Goal: Information Seeking & Learning: Check status

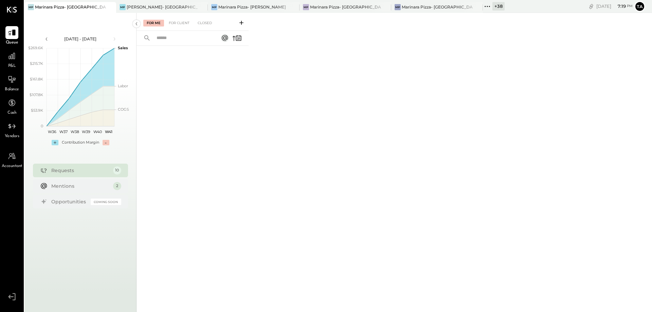
click at [489, 6] on icon at bounding box center [489, 6] width 1 height 1
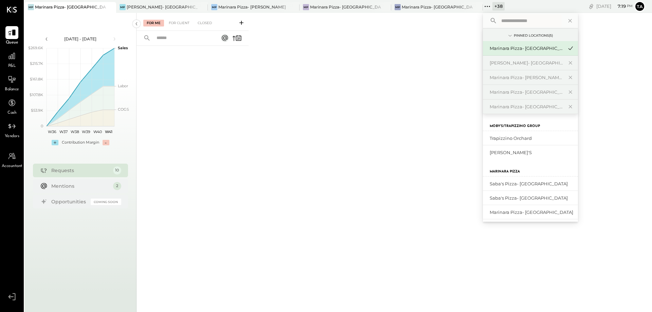
click at [513, 22] on input "text" at bounding box center [529, 21] width 63 height 12
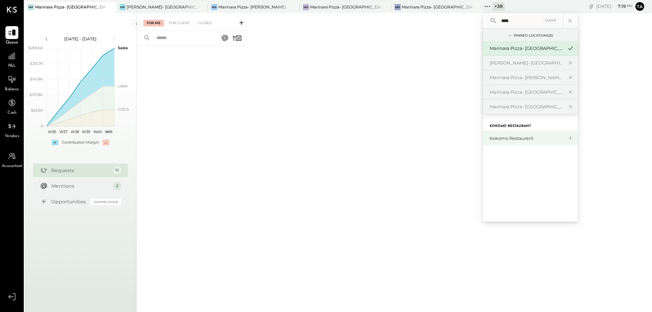
type input "****"
click at [514, 137] on div "Kokomo Restaurant" at bounding box center [526, 138] width 73 height 6
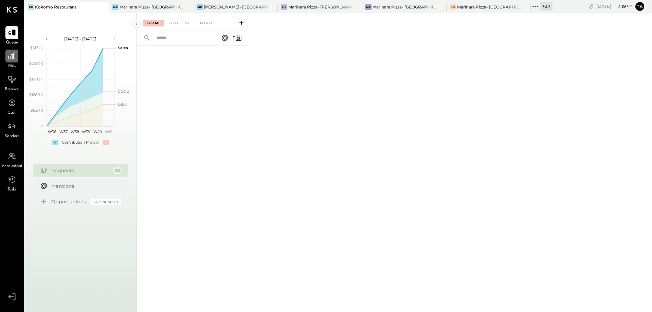
click at [14, 60] on icon at bounding box center [11, 56] width 9 height 9
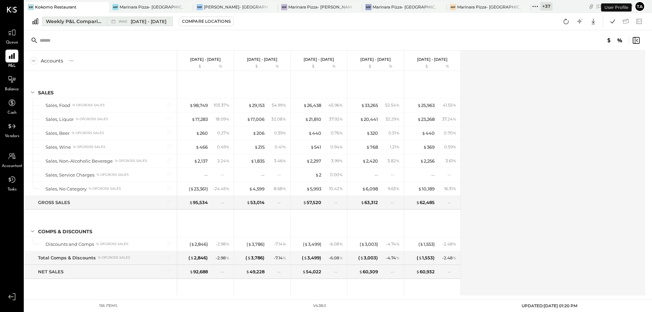
click at [109, 22] on div "W40 Sep 29 - Oct 5, 2025" at bounding box center [138, 21] width 62 height 9
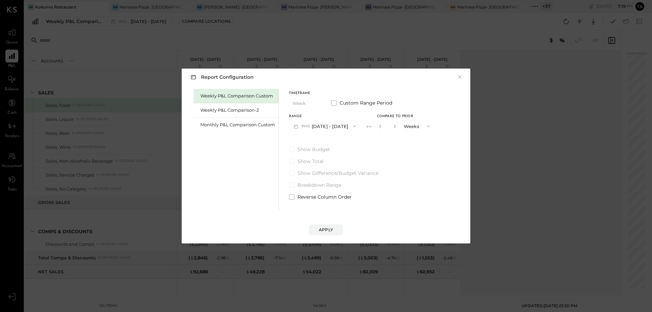
click at [82, 33] on div "Report Configuration × Weekly P&L Comparison Custom Weekly P&L Comparison-2 Mon…" at bounding box center [326, 156] width 652 height 312
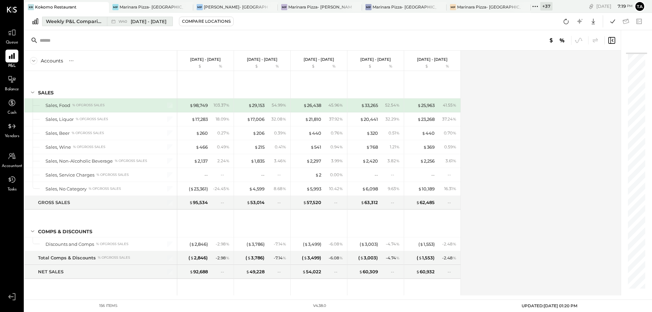
click at [80, 20] on div "Weekly P&L Comparison Custom" at bounding box center [74, 21] width 57 height 7
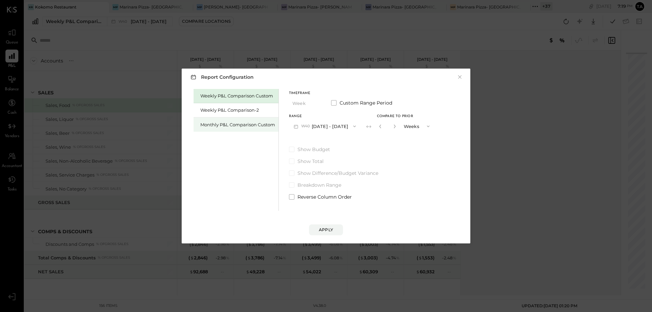
click at [223, 123] on div "Monthly P&L Comparison Custom" at bounding box center [237, 125] width 75 height 6
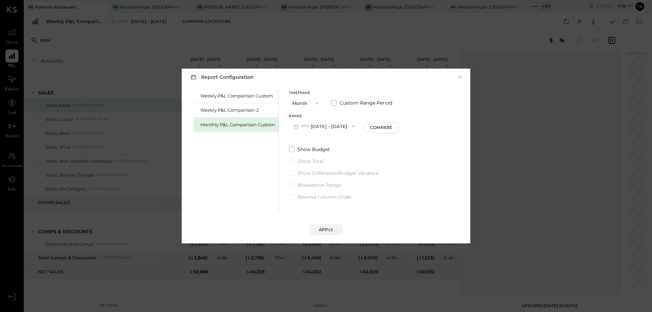
click at [347, 127] on span "button" at bounding box center [351, 126] width 9 height 5
click at [331, 140] on span "Sep 1 - 30, 2025" at bounding box center [322, 142] width 32 height 6
click at [380, 129] on div "Compare" at bounding box center [382, 128] width 22 height 6
click at [394, 126] on icon "button" at bounding box center [395, 126] width 4 height 4
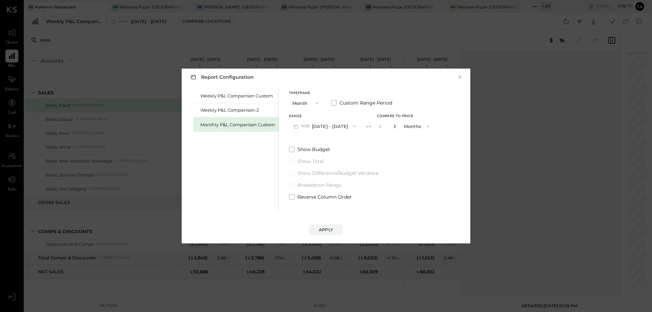
click at [394, 126] on icon "button" at bounding box center [395, 126] width 4 height 4
type input "*"
click at [330, 230] on div "Apply" at bounding box center [326, 230] width 14 height 6
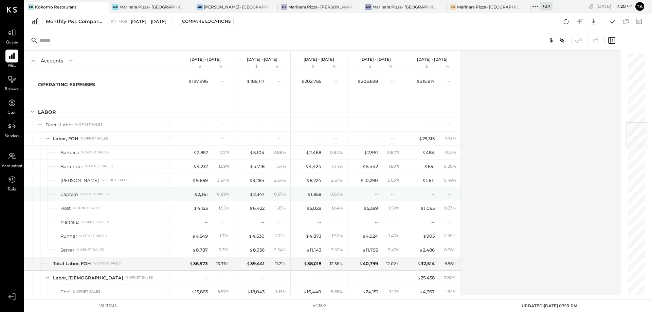
scroll to position [587, 0]
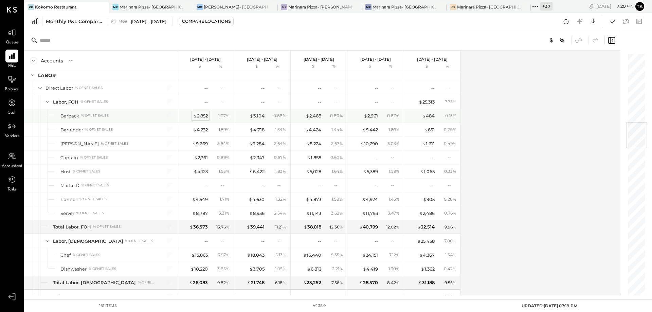
click at [203, 115] on div "$ 2,852" at bounding box center [200, 116] width 15 height 6
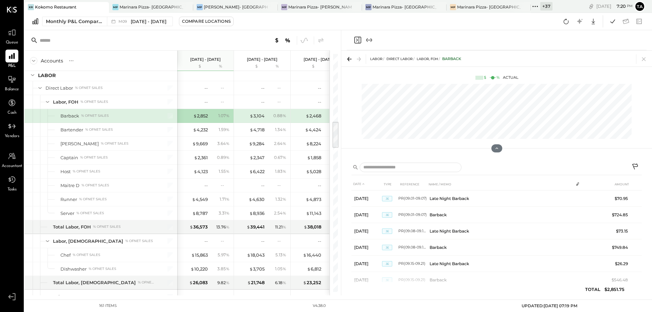
click at [360, 40] on icon "Close panel" at bounding box center [357, 40] width 8 height 8
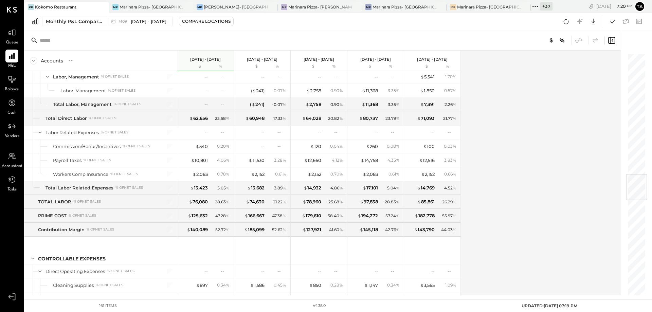
scroll to position [1027, 0]
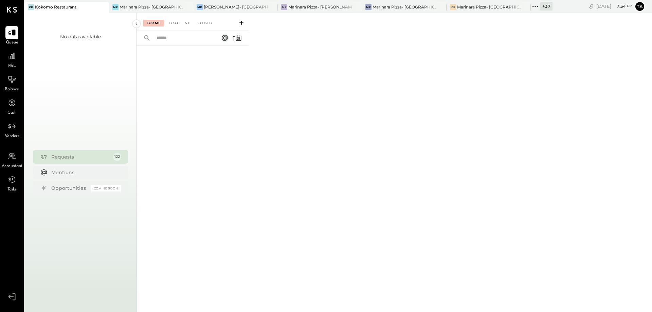
click at [174, 21] on div "For Client" at bounding box center [179, 23] width 28 height 7
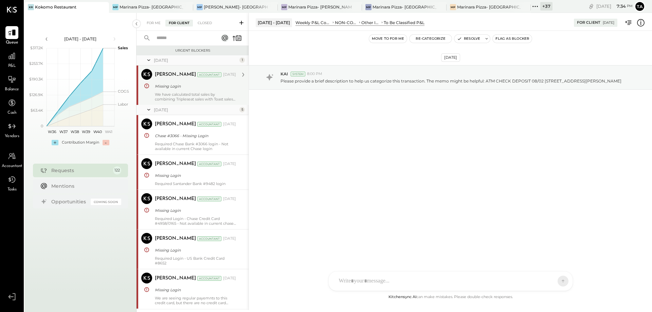
click at [222, 89] on div "Missing Login" at bounding box center [194, 86] width 79 height 7
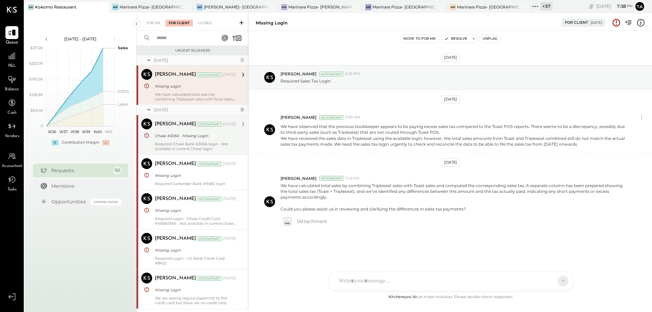
click at [201, 146] on div "Required Chase Bank #3066 login - Not available in current Chase login" at bounding box center [195, 147] width 81 height 10
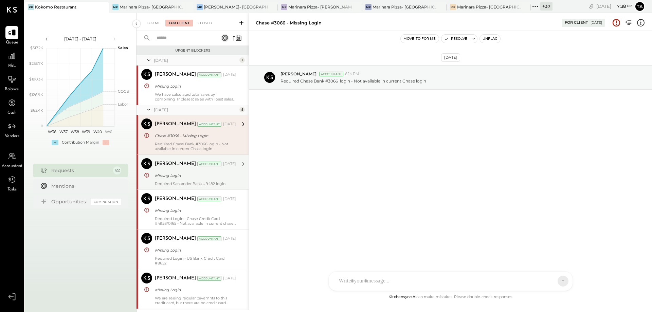
click at [203, 180] on div "[PERSON_NAME] Accountant [DATE] Missing Login Required Santander Bank #9482 log…" at bounding box center [195, 172] width 81 height 28
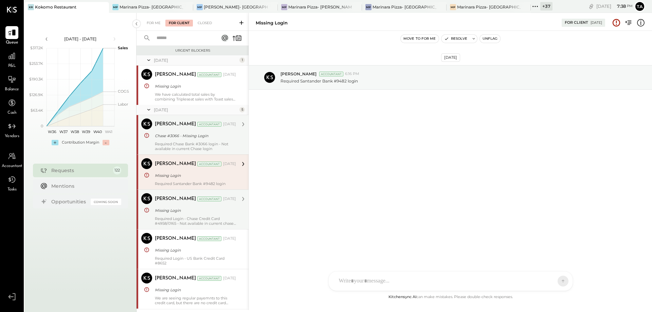
click at [206, 220] on div "Required Login - Chase Credit Card #4958/0165 - Not available in current chase …" at bounding box center [195, 221] width 81 height 10
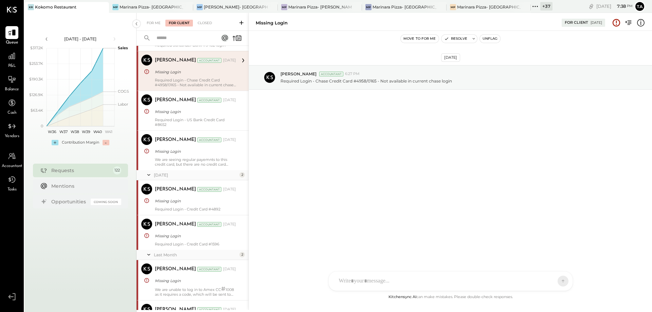
scroll to position [147, 0]
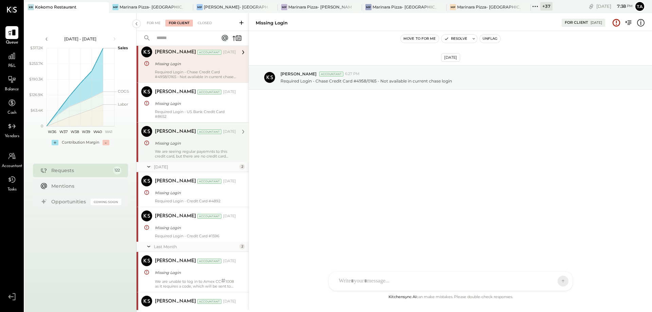
click at [208, 152] on div "We are seeing regular payemnts to this credit card, but there are no credit car…" at bounding box center [195, 154] width 81 height 10
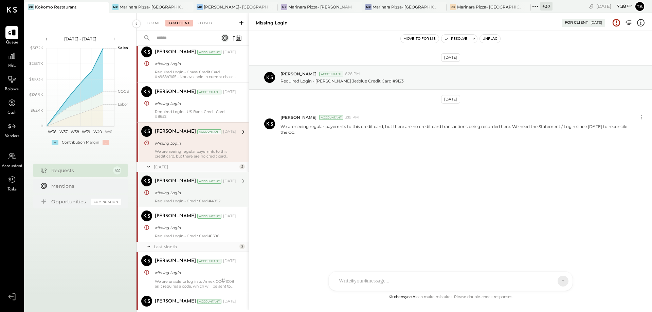
click at [211, 197] on div "[PERSON_NAME] Accountant [DATE] Missing Login Required Login - Credit Card #4892" at bounding box center [195, 190] width 81 height 28
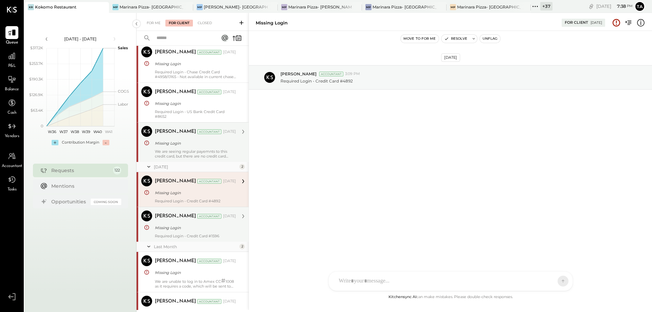
click at [195, 232] on div "[PERSON_NAME] Accountant [DATE] Missing Login Required Login - Credit Card #1596" at bounding box center [195, 225] width 81 height 28
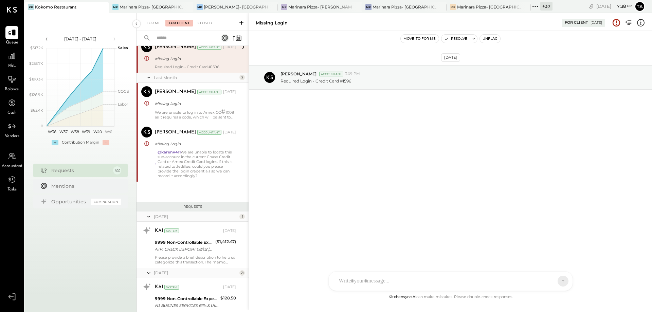
scroll to position [330, 0]
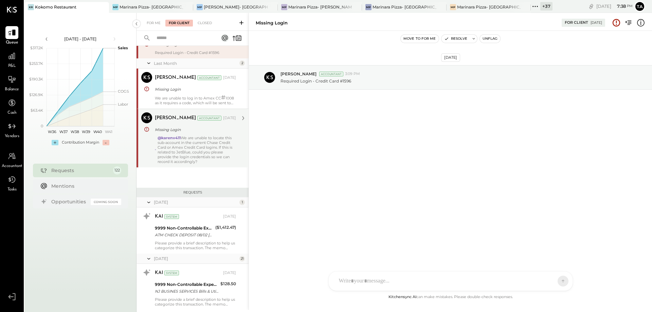
click at [203, 162] on div "@karenv411 We are unable to locate this sub-account in the current Chase Credit…" at bounding box center [197, 149] width 79 height 29
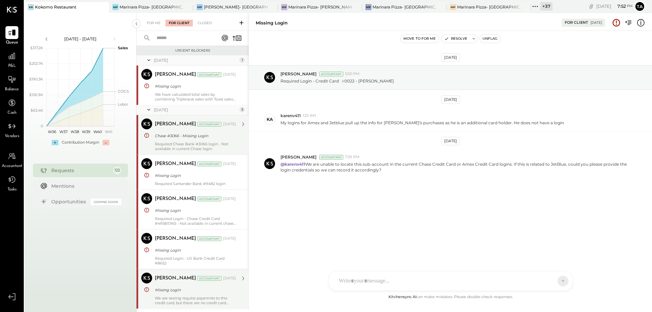
click at [185, 142] on div "Required Chase Bank #3066 login - Not available in current Chase login" at bounding box center [195, 147] width 81 height 10
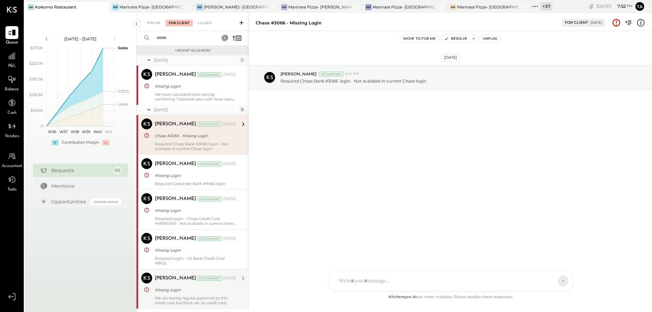
click at [358, 281] on div at bounding box center [444, 281] width 218 height 15
click at [361, 248] on div at bounding box center [450, 252] width 230 height 27
type input "******"
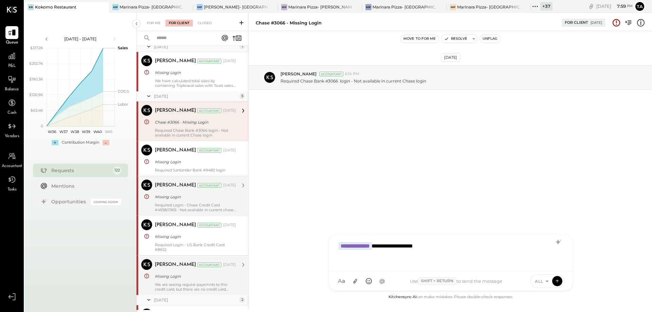
scroll to position [37, 0]
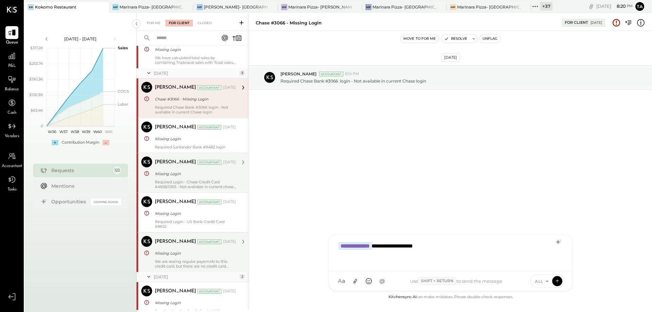
click at [206, 178] on div "[PERSON_NAME] Accountant [DATE] Missing Login Required Login - Chase Credit Car…" at bounding box center [195, 173] width 81 height 33
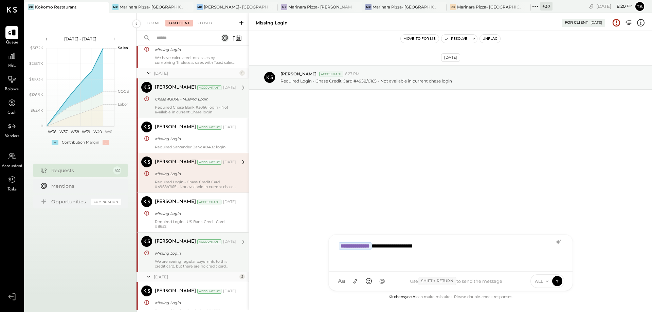
click at [186, 183] on div "Required Login - Chase Credit Card #4958/0165 - Not available in current chase …" at bounding box center [195, 185] width 81 height 10
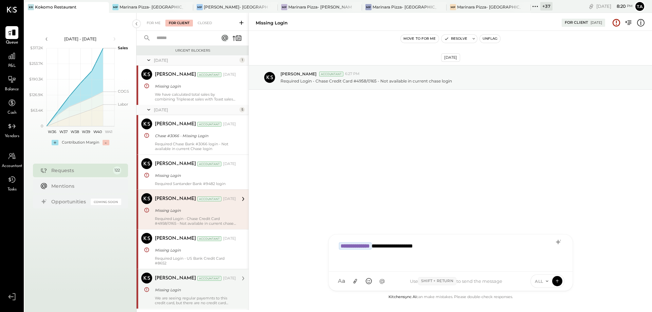
click at [207, 146] on div "Required Chase Bank #3066 login - Not available in current Chase login" at bounding box center [195, 147] width 81 height 10
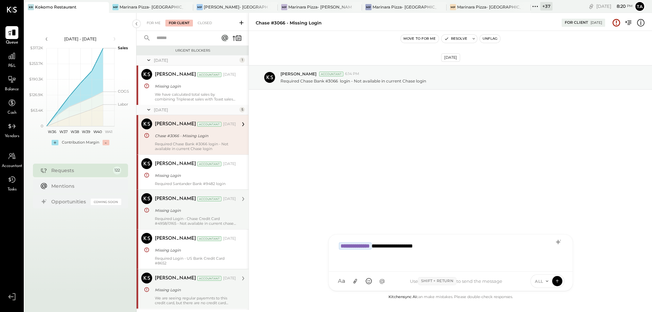
click at [470, 250] on div "**********" at bounding box center [450, 252] width 230 height 27
click at [558, 281] on icon at bounding box center [557, 279] width 3 height 1
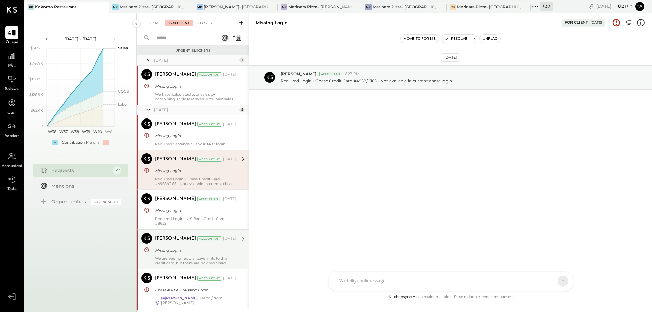
click at [384, 235] on div "[DATE] [PERSON_NAME] Accountant 6:27 PM Required Login - Chase Credit Card #495…" at bounding box center [450, 162] width 403 height 262
